Goal: Information Seeking & Learning: Learn about a topic

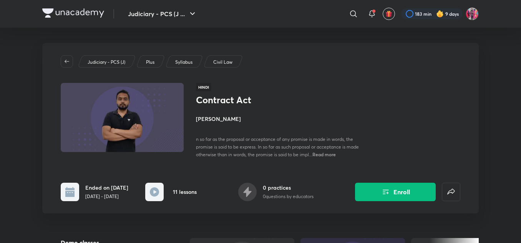
click at [73, 17] on img at bounding box center [73, 12] width 62 height 9
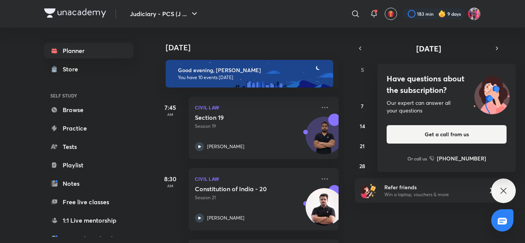
click at [507, 190] on icon at bounding box center [502, 190] width 9 height 9
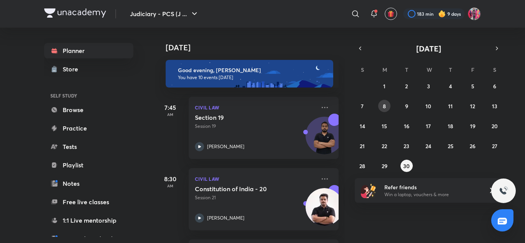
click at [389, 108] on button "8" at bounding box center [384, 106] width 12 height 12
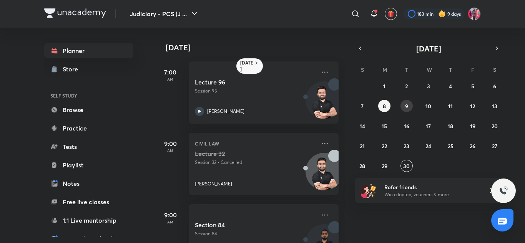
click at [409, 107] on button "9" at bounding box center [406, 106] width 12 height 12
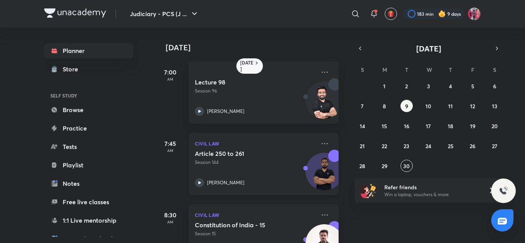
click at [278, 172] on div "Article 250 to 261 Session 144 Faizan Khan" at bounding box center [255, 169] width 121 height 38
